Goal: Task Accomplishment & Management: Complete application form

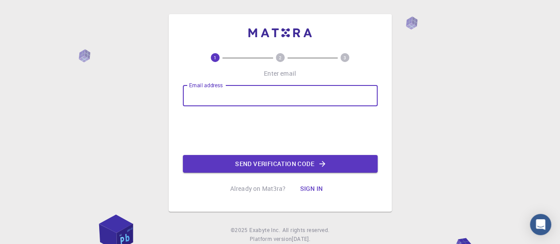
click at [197, 93] on input "Email address" at bounding box center [280, 95] width 195 height 21
type input "[EMAIL_ADDRESS][DOMAIN_NAME]"
click at [249, 162] on button "Send verification code" at bounding box center [280, 164] width 195 height 18
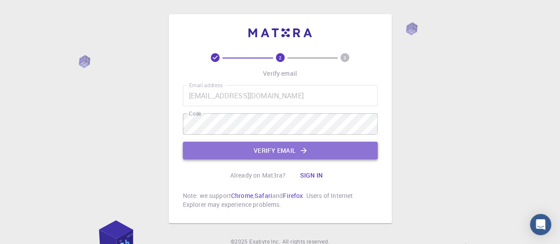
click at [267, 150] on button "Verify email" at bounding box center [280, 151] width 195 height 18
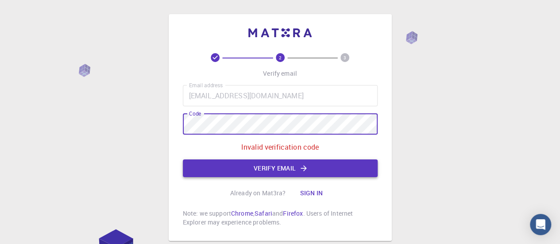
click at [265, 165] on button "Verify email" at bounding box center [280, 168] width 195 height 18
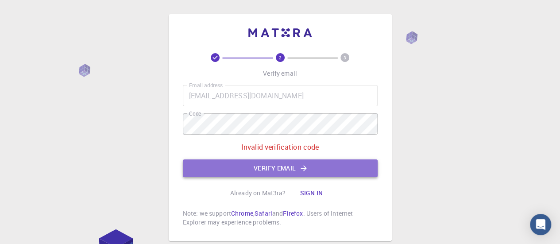
click at [265, 165] on button "Verify email" at bounding box center [280, 168] width 195 height 18
click at [242, 167] on button "Verify email" at bounding box center [280, 168] width 195 height 18
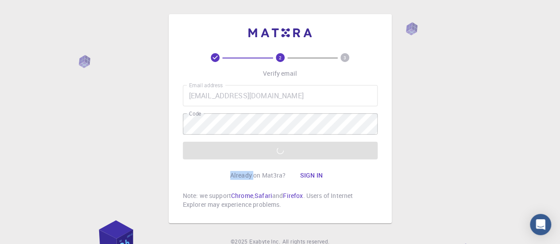
click at [242, 167] on div "Already on Mat3ra? Sign in" at bounding box center [280, 175] width 100 height 18
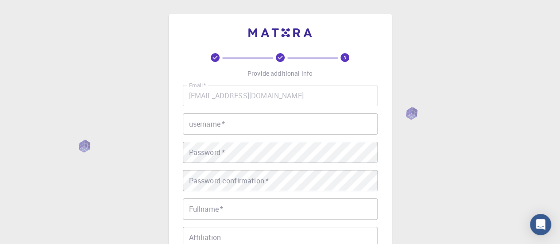
click at [404, 178] on div "3 Provide additional info Email   * [EMAIL_ADDRESS][DOMAIN_NAME] Email   * user…" at bounding box center [280, 225] width 560 height 450
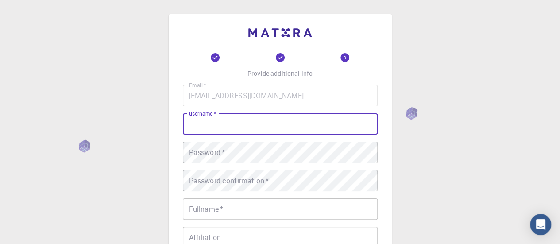
click at [262, 127] on input "username   *" at bounding box center [280, 123] width 195 height 21
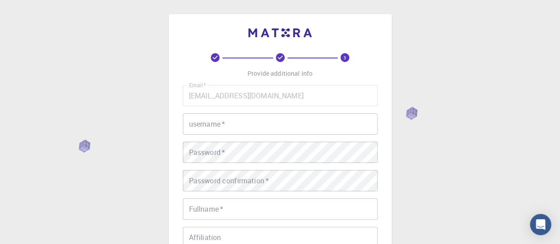
click at [441, 223] on div "3 Provide additional info Email   * [EMAIL_ADDRESS][DOMAIN_NAME] Email   * user…" at bounding box center [280, 225] width 560 height 450
click at [226, 118] on input "username   *" at bounding box center [280, 123] width 195 height 21
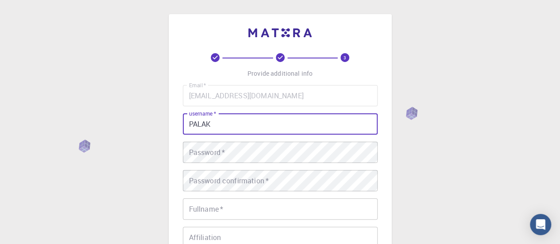
type input "PALAK"
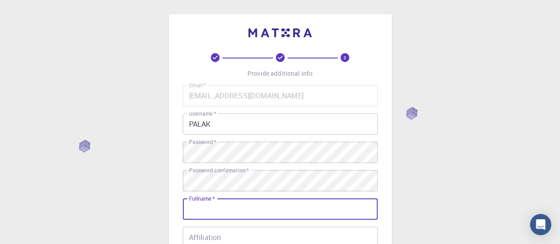
click at [190, 208] on input "Fullname   *" at bounding box center [280, 208] width 195 height 21
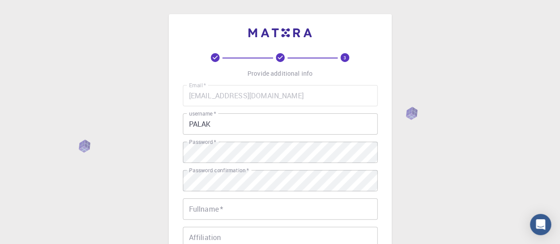
click at [415, 219] on div "3 Provide additional info Email   * [EMAIL_ADDRESS][DOMAIN_NAME] Email   * user…" at bounding box center [280, 225] width 560 height 450
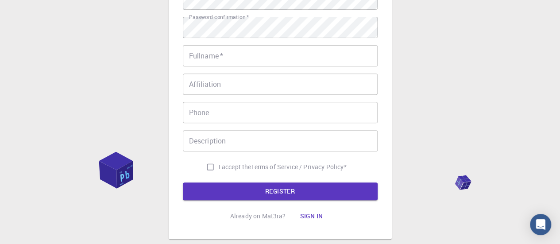
scroll to position [183, 0]
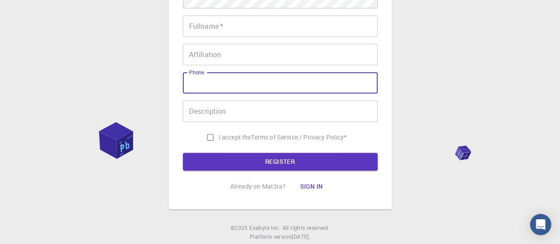
click at [222, 87] on input "Phone" at bounding box center [280, 82] width 195 height 21
type input "03362399221"
type input "[PERSON_NAME]"
